Goal: Information Seeking & Learning: Learn about a topic

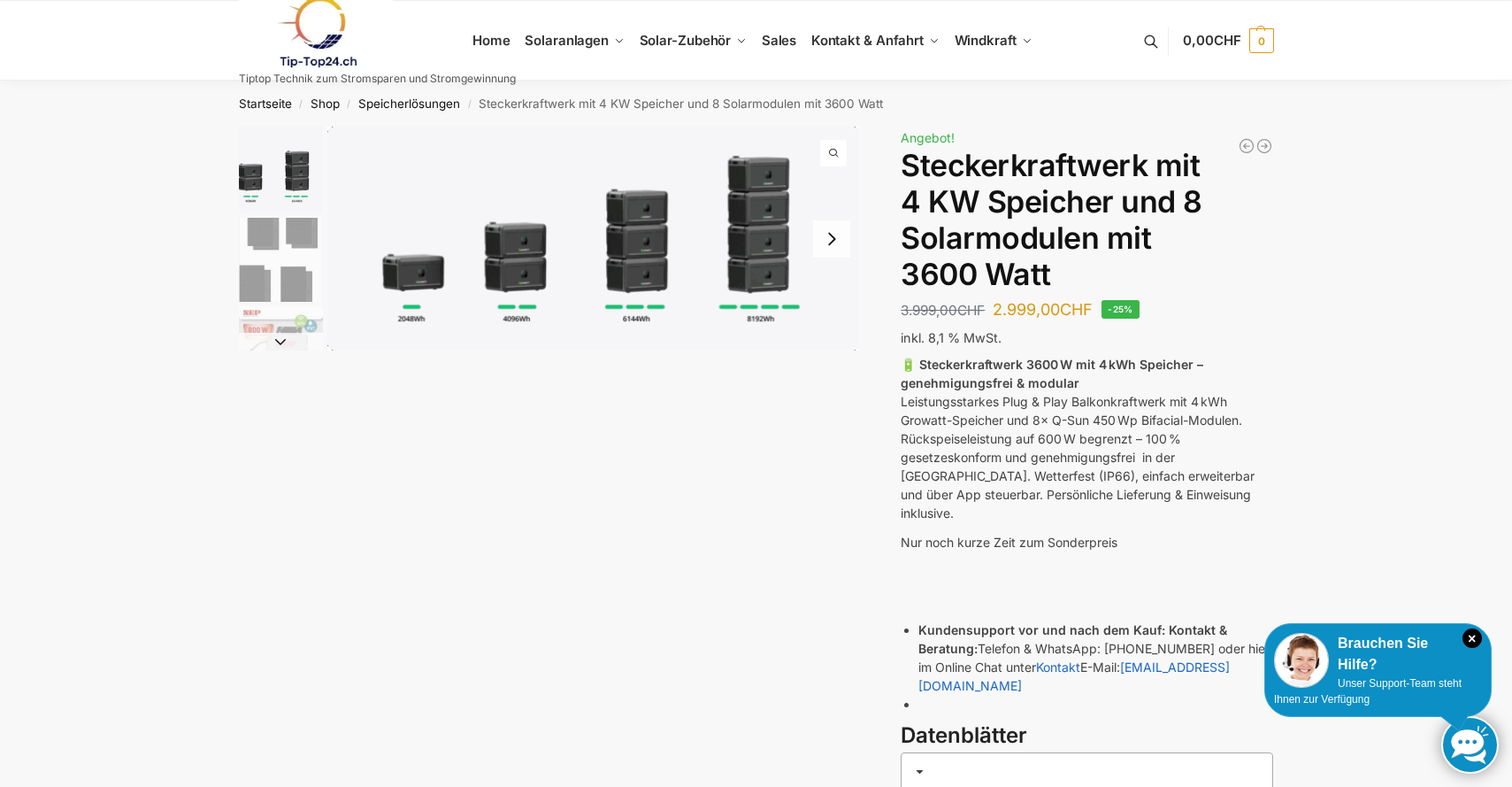
click at [747, 228] on img "1 / 9" at bounding box center [594, 238] width 533 height 224
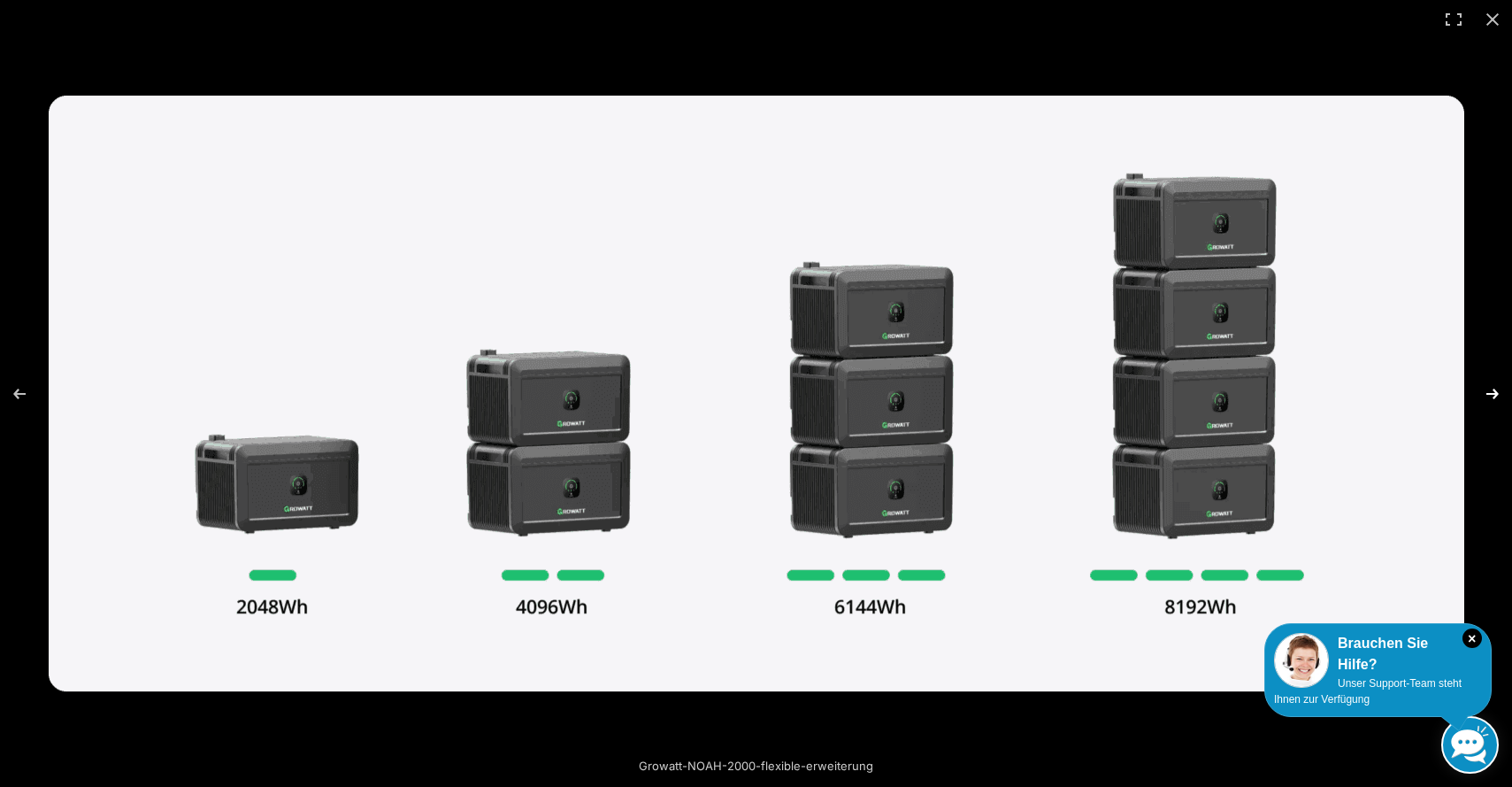
click at [1490, 394] on button "Next (arrow right)" at bounding box center [1481, 393] width 62 height 89
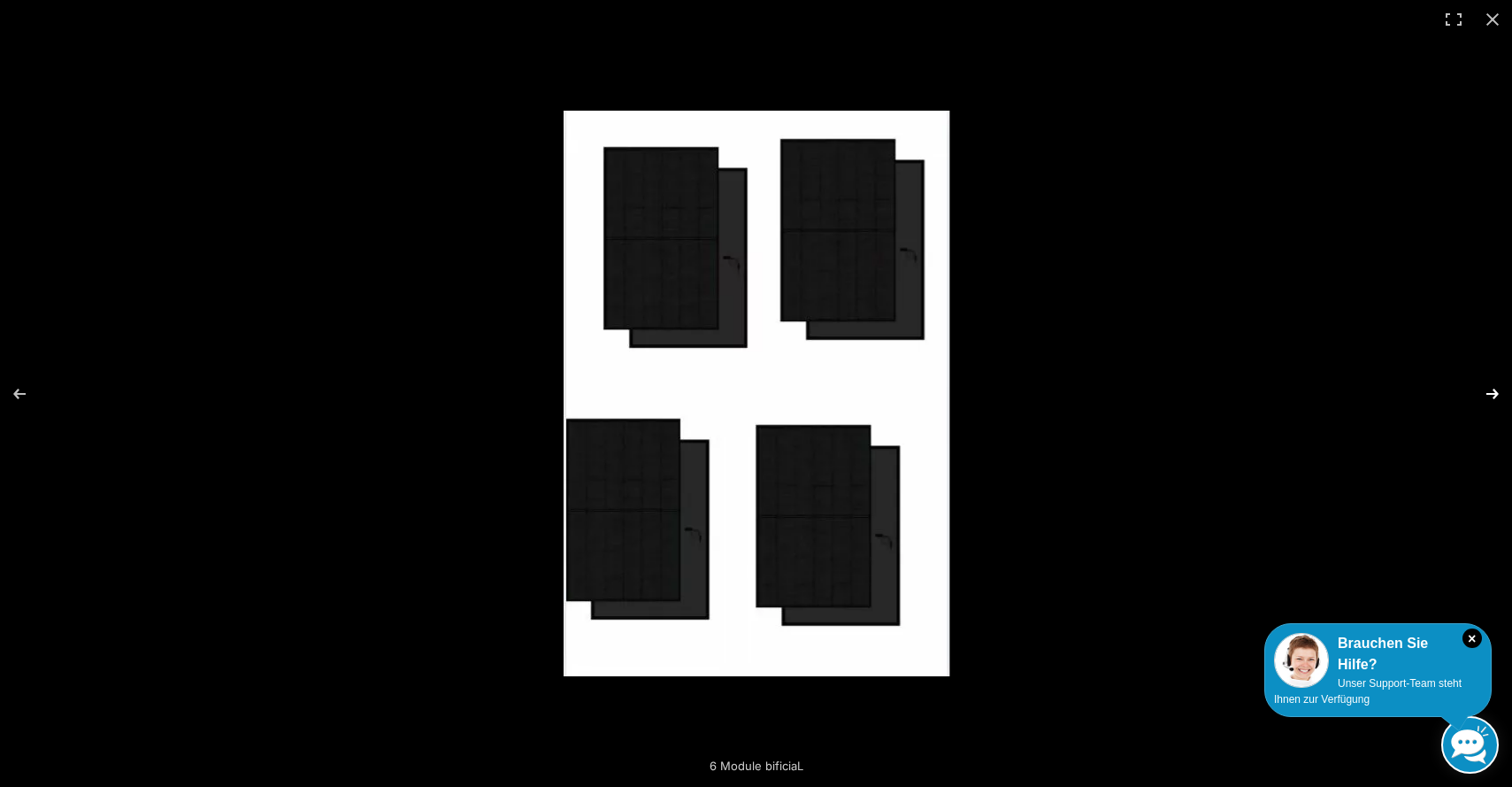
click at [1490, 394] on button "Next (arrow right)" at bounding box center [1481, 393] width 62 height 89
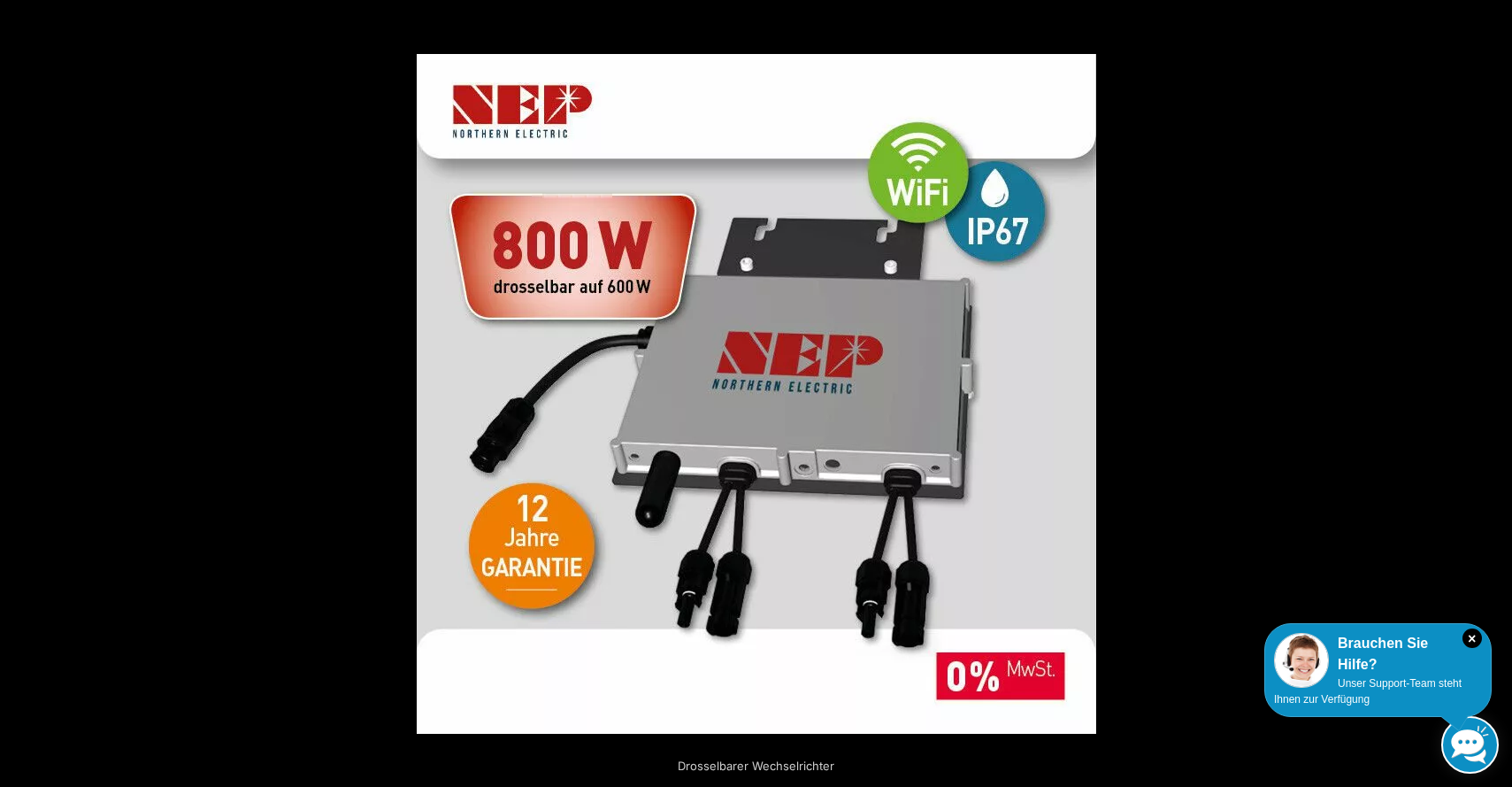
click at [1489, 394] on button "Next (arrow right)" at bounding box center [1481, 393] width 62 height 89
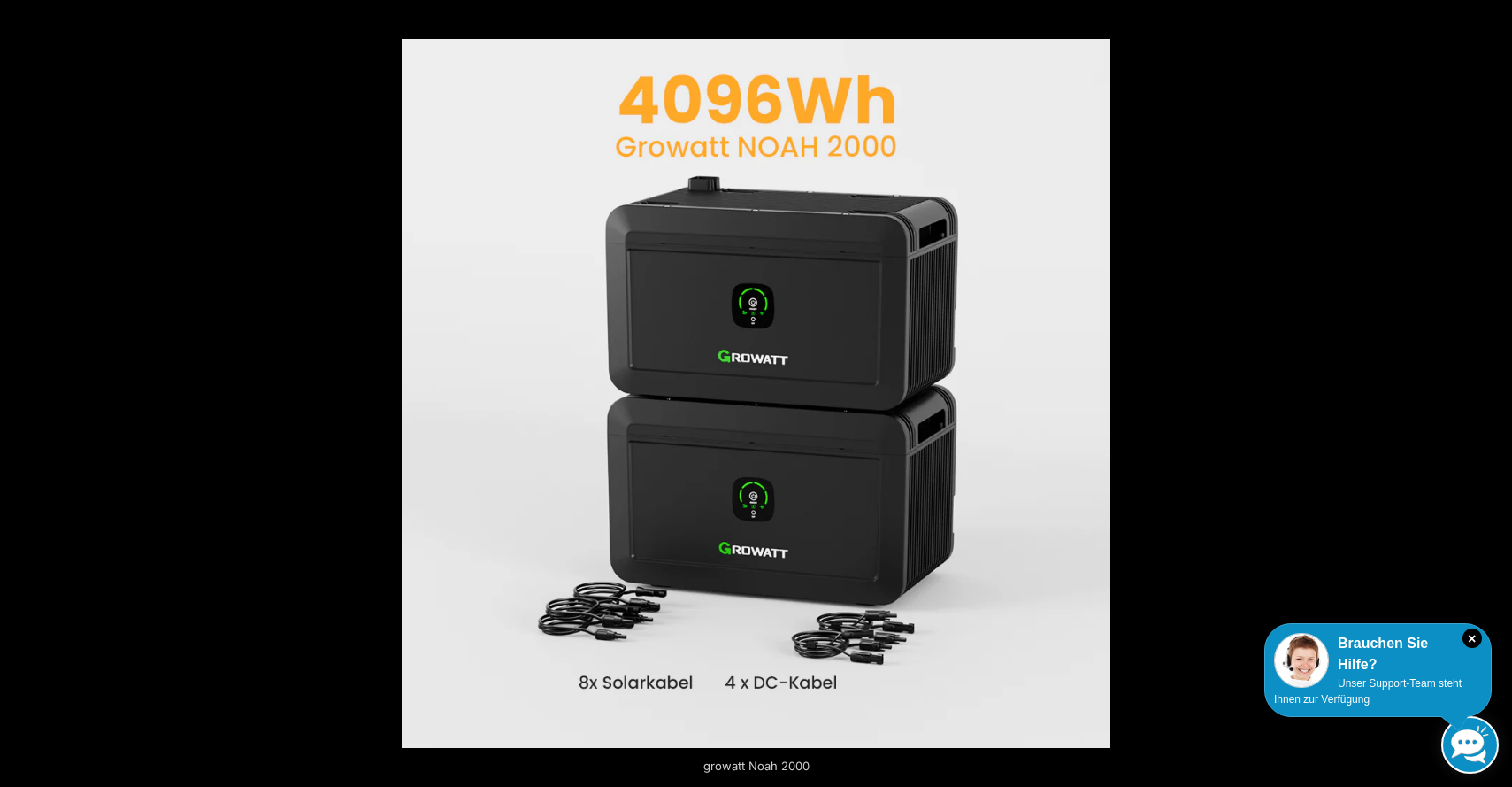
click at [1489, 394] on button "Next (arrow right)" at bounding box center [1481, 393] width 62 height 89
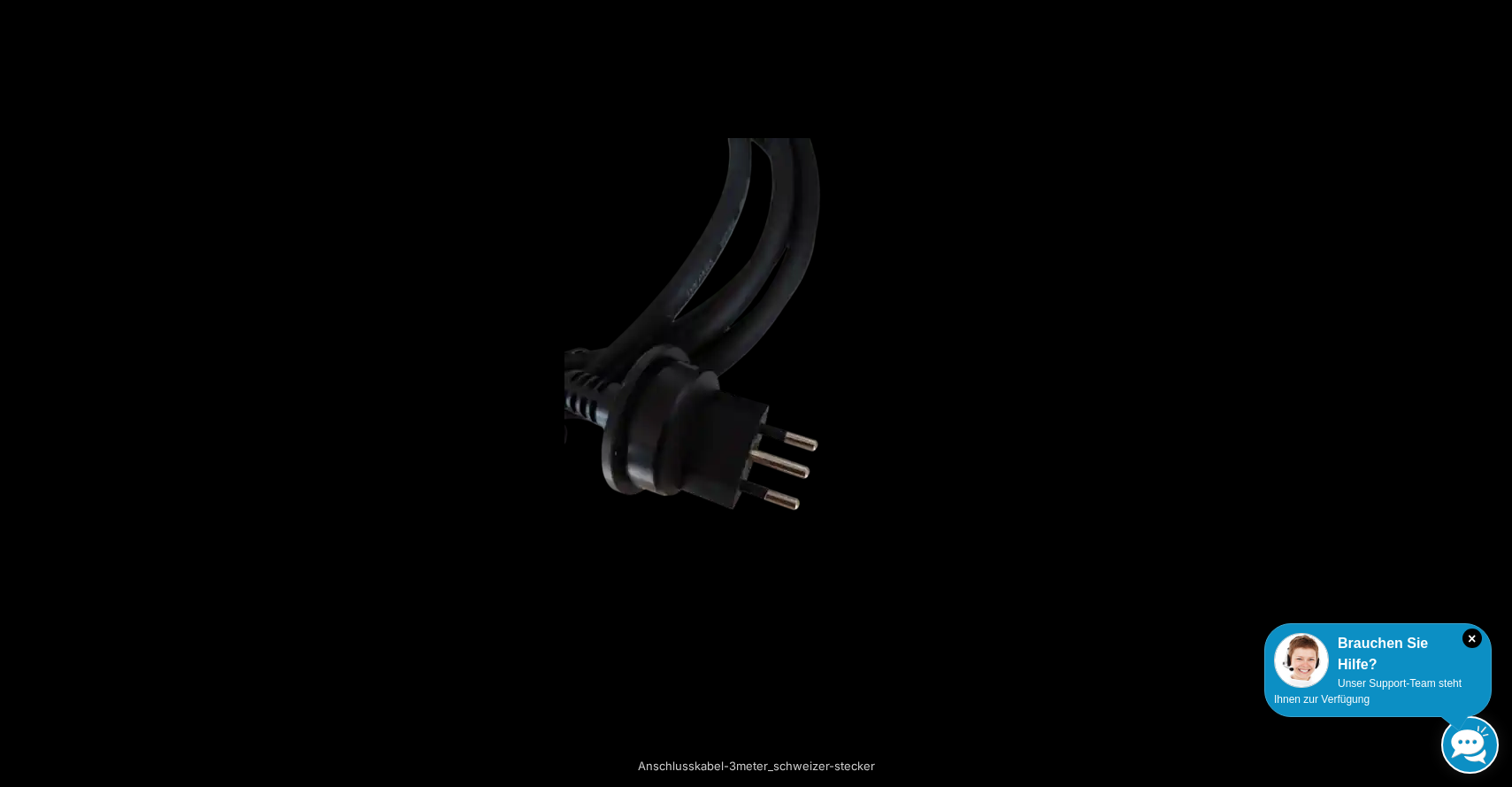
click at [1489, 394] on button "Next (arrow right)" at bounding box center [1481, 393] width 62 height 89
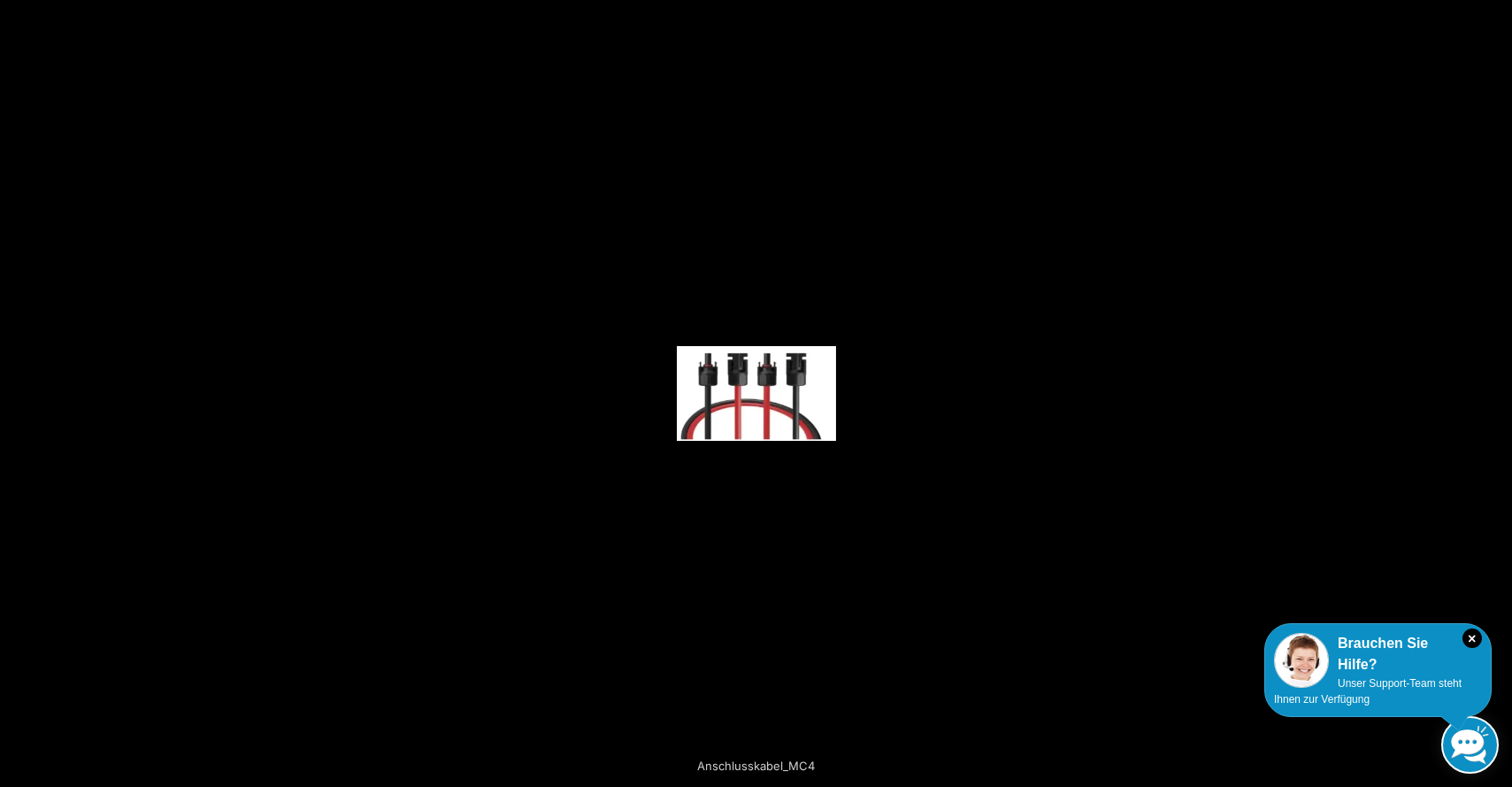
click at [1489, 394] on button "Next (arrow right)" at bounding box center [1481, 393] width 62 height 89
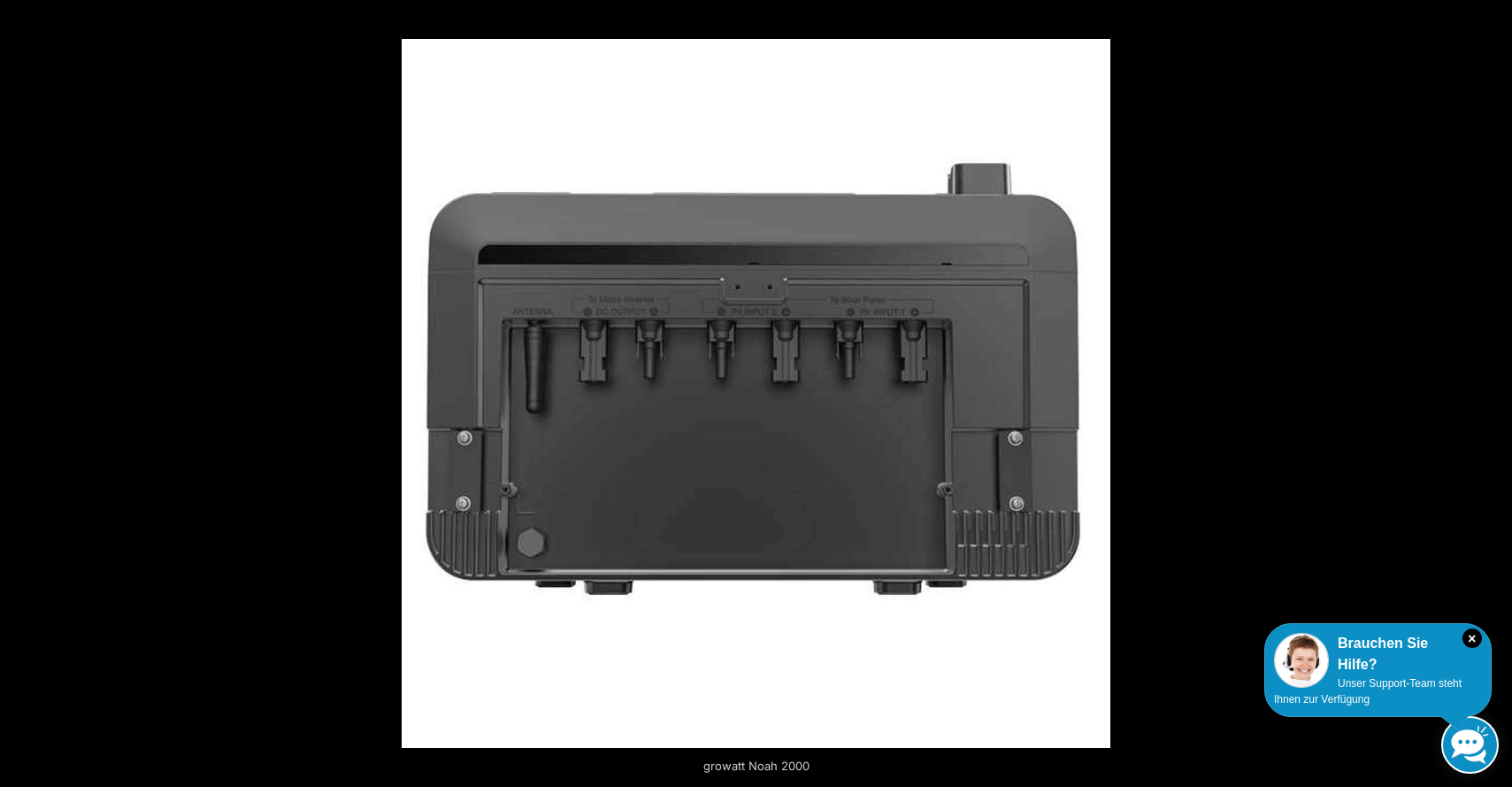
click at [1489, 394] on button "Next (arrow right)" at bounding box center [1481, 393] width 62 height 89
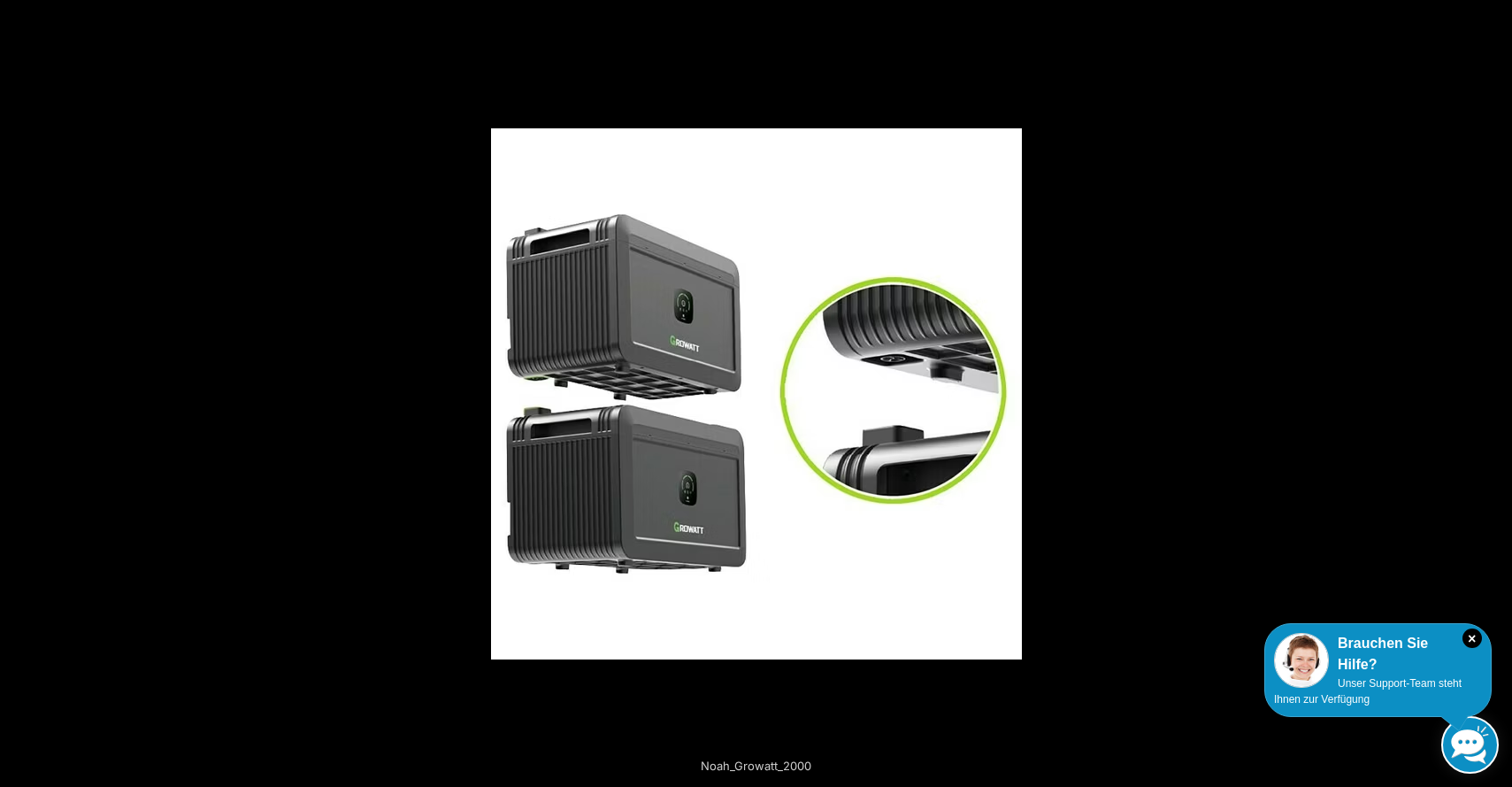
click at [1489, 394] on button "Next (arrow right)" at bounding box center [1481, 393] width 62 height 89
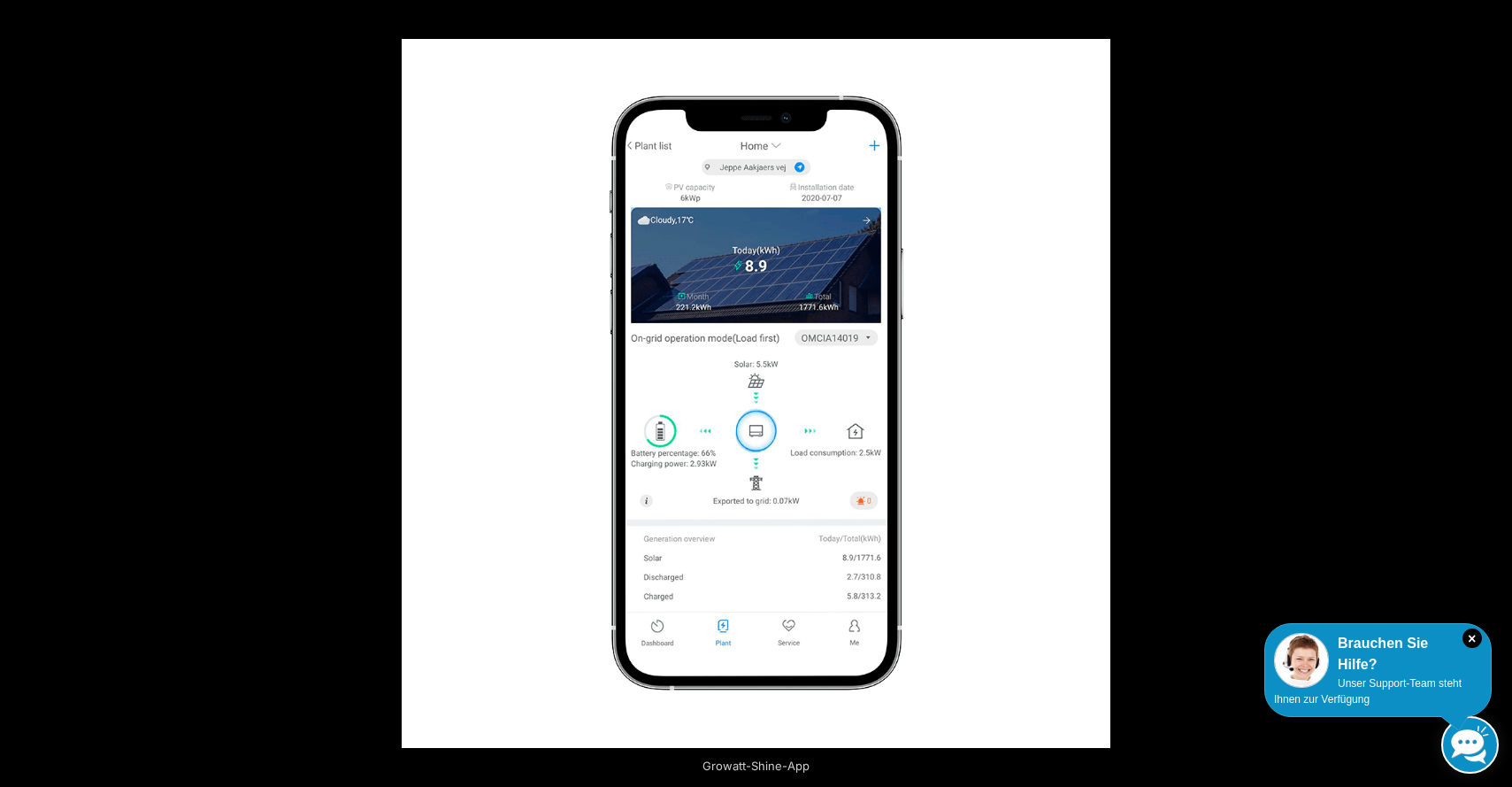
click at [1489, 394] on button "Next (arrow right)" at bounding box center [1481, 393] width 62 height 89
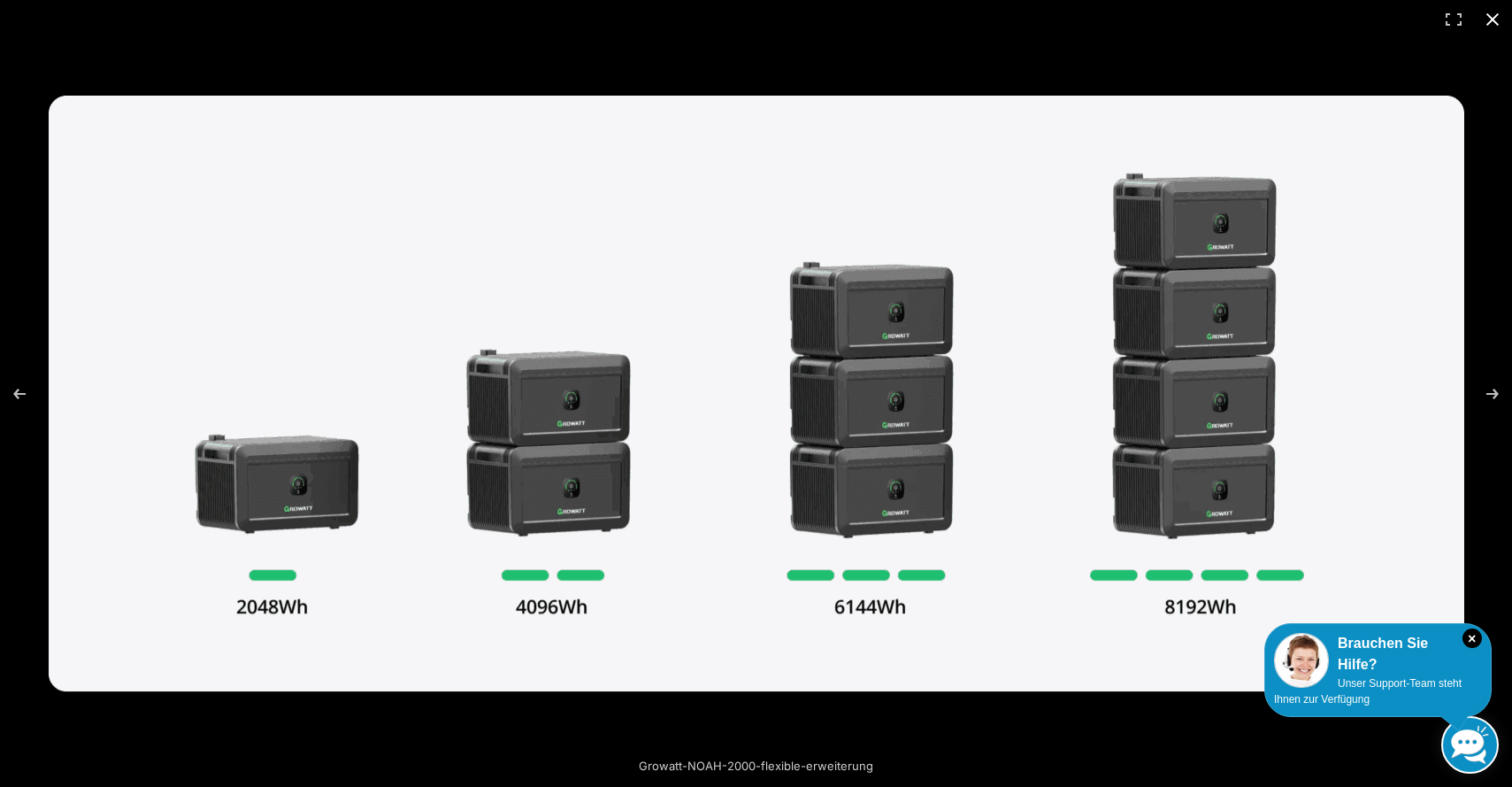
click at [1495, 17] on button "Close (Esc)" at bounding box center [1493, 19] width 39 height 39
